Goal: Information Seeking & Learning: Learn about a topic

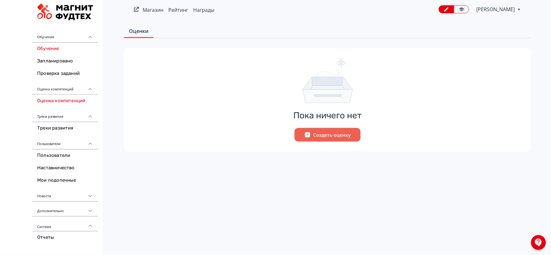
click at [54, 50] on link "Обучение" at bounding box center [65, 48] width 66 height 12
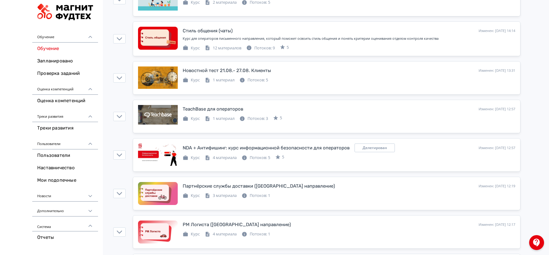
scroll to position [448, 0]
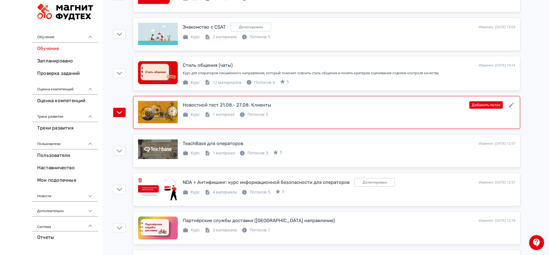
click at [292, 117] on div "Курс 1 материал Потоков: 5" at bounding box center [349, 113] width 332 height 7
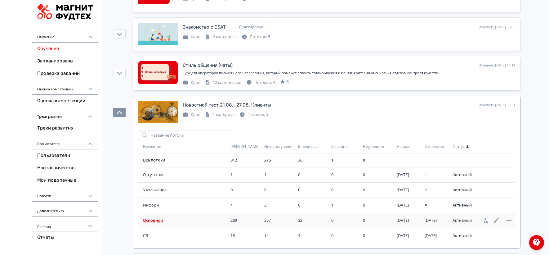
click at [161, 217] on td "Основной" at bounding box center [183, 219] width 90 height 15
click at [156, 221] on span "Основной" at bounding box center [185, 220] width 85 height 6
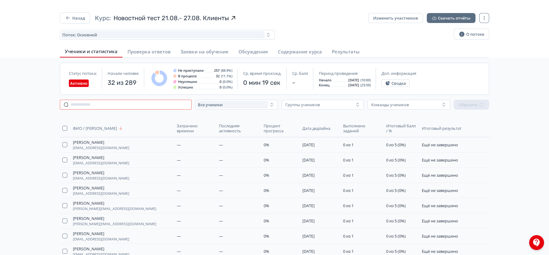
click at [165, 107] on input "text" at bounding box center [126, 105] width 132 height 10
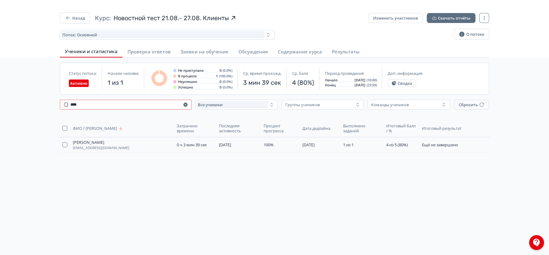
type input "****"
click at [479, 144] on icon "button" at bounding box center [481, 144] width 5 height 5
click at [84, 20] on button "Назад" at bounding box center [75, 17] width 30 height 11
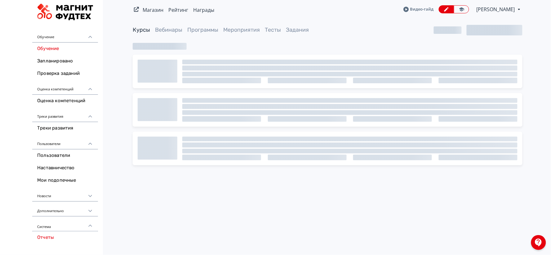
click at [48, 239] on link "Отчеты" at bounding box center [65, 237] width 66 height 12
